Goal: Task Accomplishment & Management: Complete application form

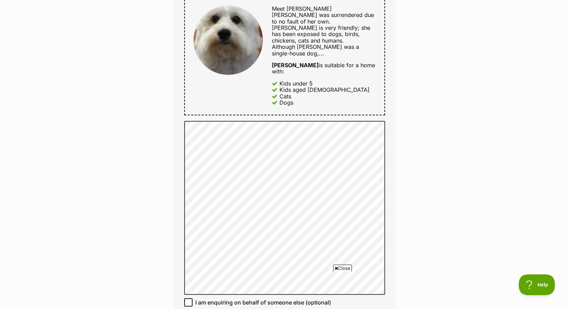
scroll to position [381, 0]
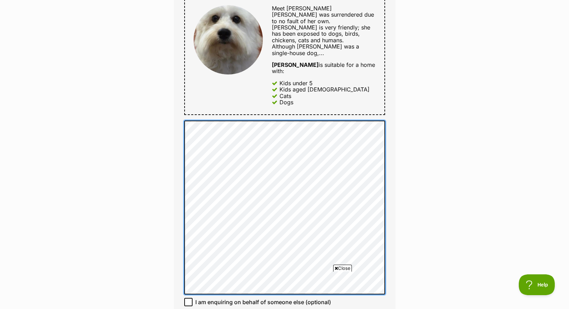
click at [198, 19] on div "Full name [PERSON_NAME] Email We require this to be able to send you communicat…" at bounding box center [285, 86] width 222 height 549
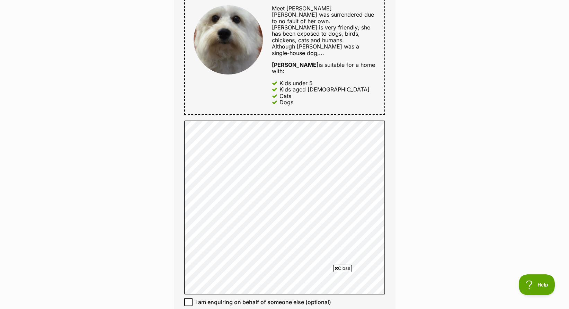
click at [515, 187] on div "Enquire about [PERSON_NAME] 0403320606 Send an enquiry via the form below or ph…" at bounding box center [284, 124] width 569 height 885
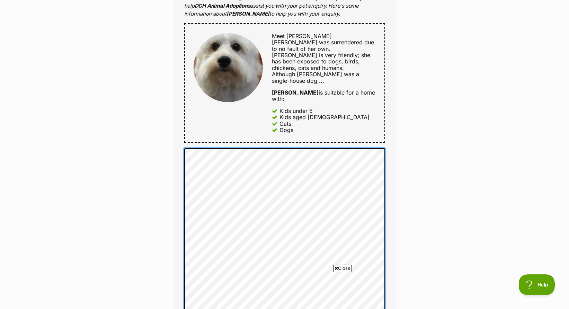
scroll to position [378, 0]
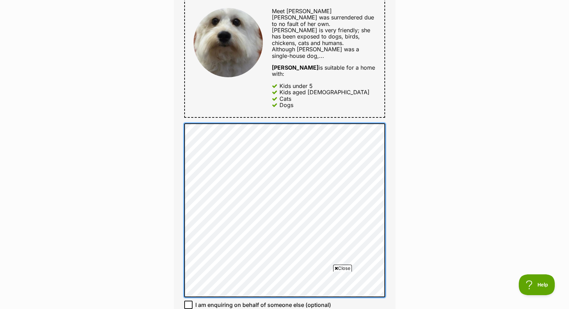
click at [152, 109] on div "Enquire about [PERSON_NAME] 0403320606 Send an enquiry via the form below or ph…" at bounding box center [284, 127] width 569 height 885
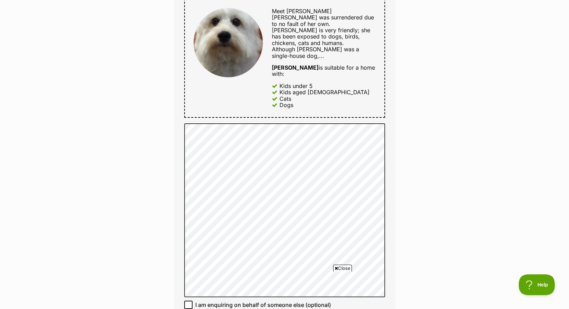
click at [444, 194] on div "Enquire about [PERSON_NAME] 0403320606 Send an enquiry via the form below or ph…" at bounding box center [284, 127] width 569 height 885
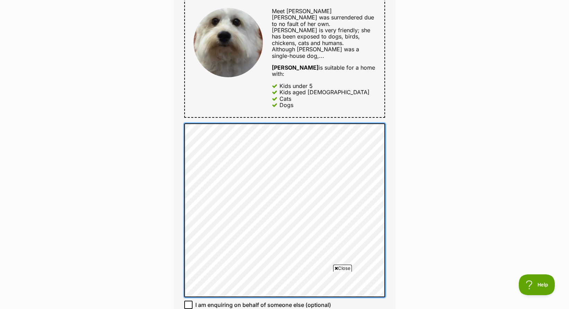
click at [148, 87] on div "Enquire about [PERSON_NAME] 0403320606 Send an enquiry via the form below or ph…" at bounding box center [284, 127] width 569 height 885
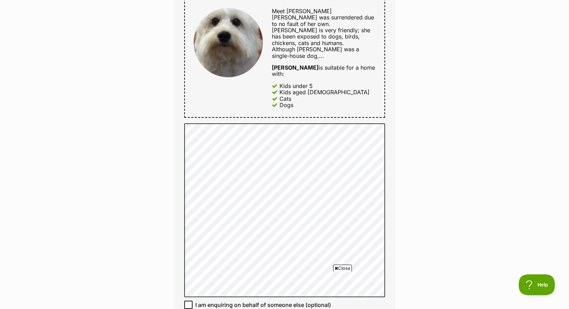
click at [419, 86] on div "Enquire about [PERSON_NAME] 0403320606 Send an enquiry via the form below or ph…" at bounding box center [284, 127] width 569 height 885
click at [419, 85] on div "Enquire about [PERSON_NAME] 0403320606 Send an enquiry via the form below or ph…" at bounding box center [284, 127] width 569 height 885
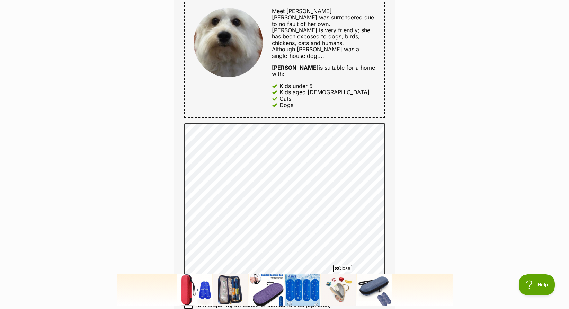
scroll to position [0, 0]
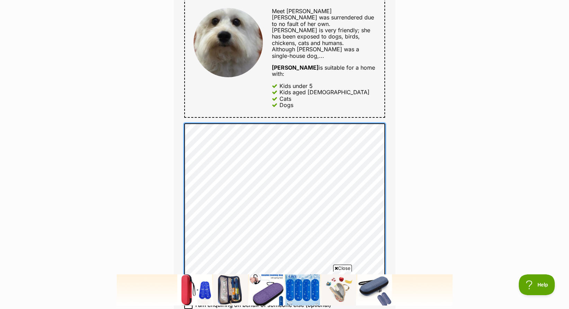
click at [181, 116] on div "Full name [PERSON_NAME] Email We require this to be able to send you communicat…" at bounding box center [285, 88] width 222 height 549
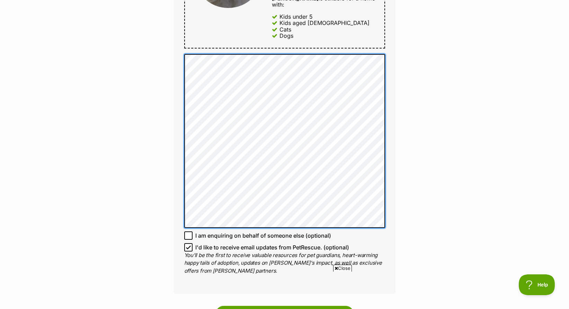
click at [395, 209] on div "Full name [PERSON_NAME] Email We require this to be able to send you communicat…" at bounding box center [285, 19] width 222 height 549
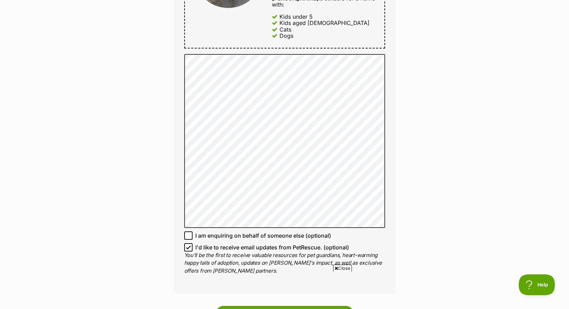
click at [333, 26] on div "Cats" at bounding box center [324, 29] width 104 height 6
drag, startPoint x: 333, startPoint y: 17, endPoint x: 516, endPoint y: 99, distance: 200.4
click at [516, 99] on div "Enquire about [PERSON_NAME] 0403320606 Send an enquiry via the form below or ph…" at bounding box center [284, 58] width 569 height 885
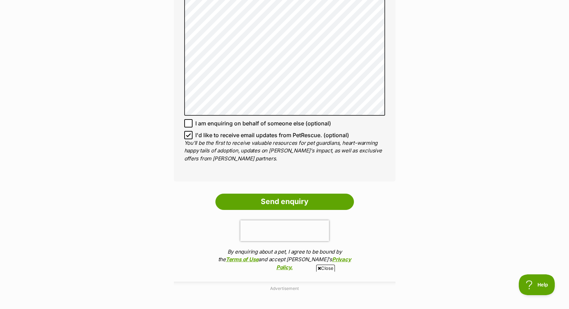
scroll to position [586, 0]
